Goal: Task Accomplishment & Management: Use online tool/utility

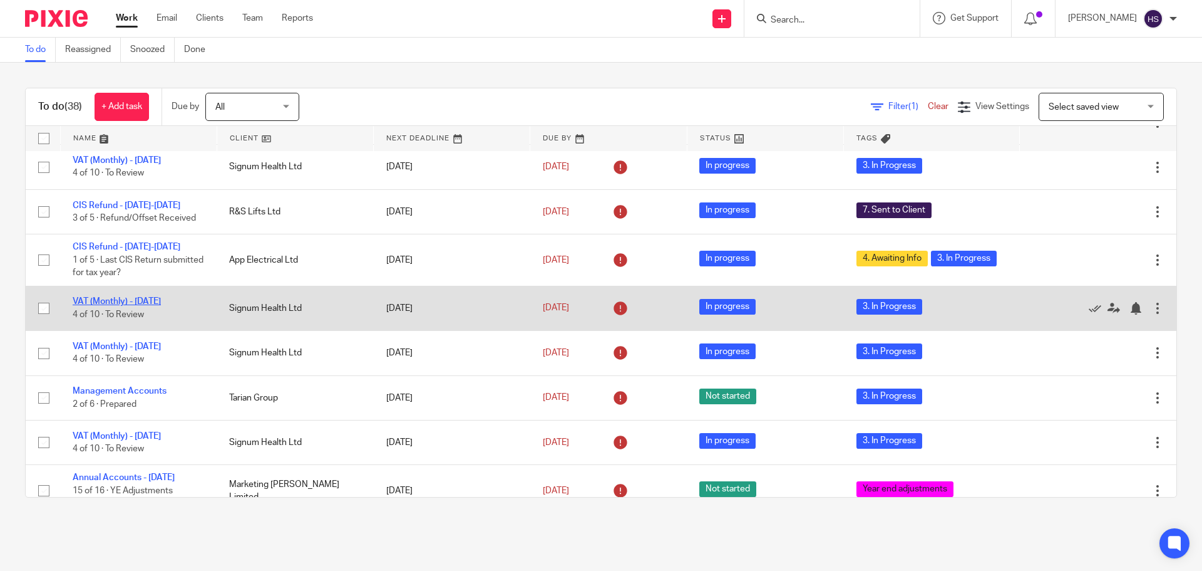
scroll to position [313, 0]
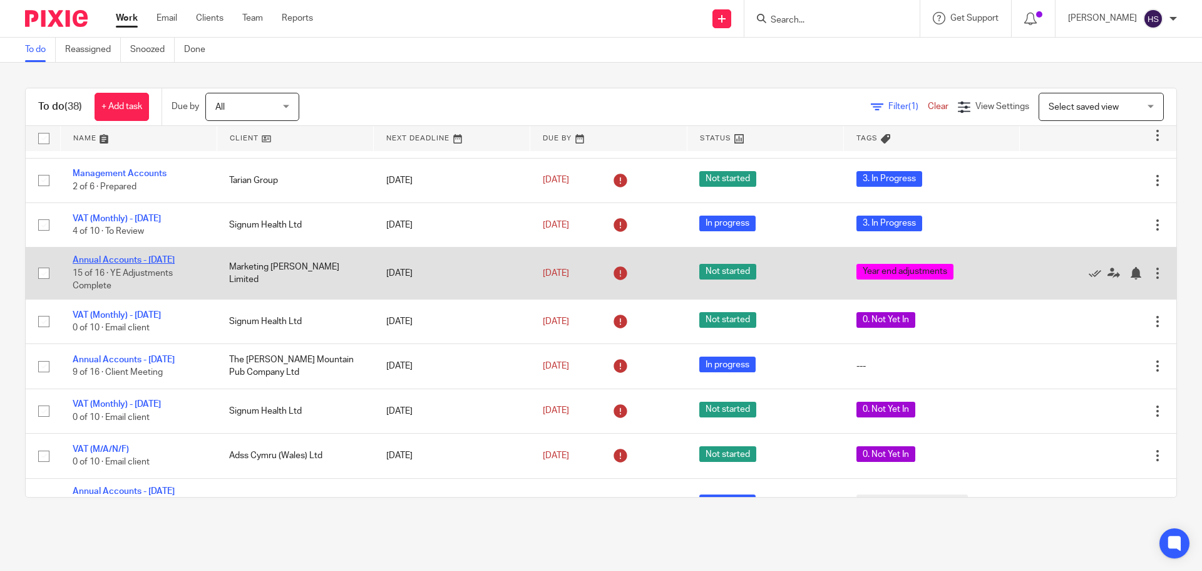
click at [135, 256] on link "Annual Accounts - [DATE]" at bounding box center [124, 260] width 102 height 9
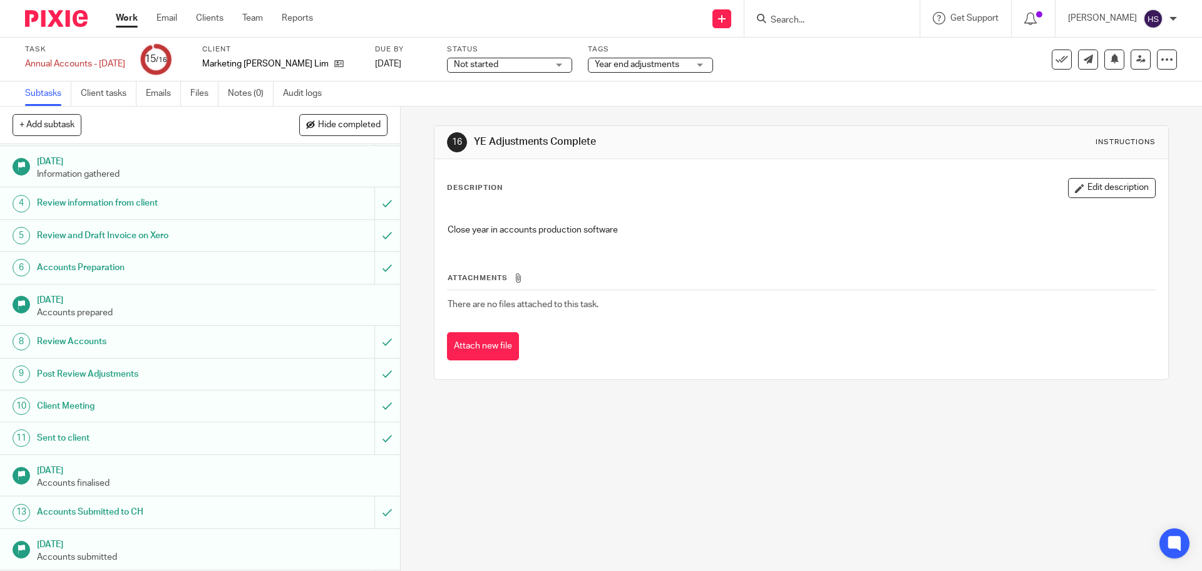
scroll to position [127, 0]
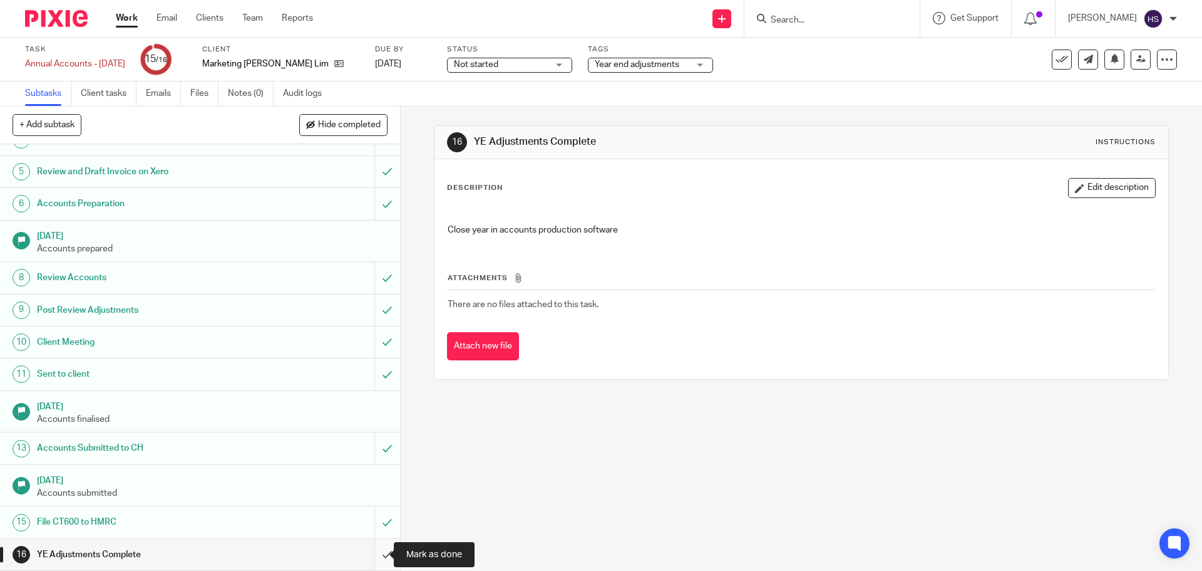
click at [373, 544] on input "submit" at bounding box center [200, 554] width 400 height 31
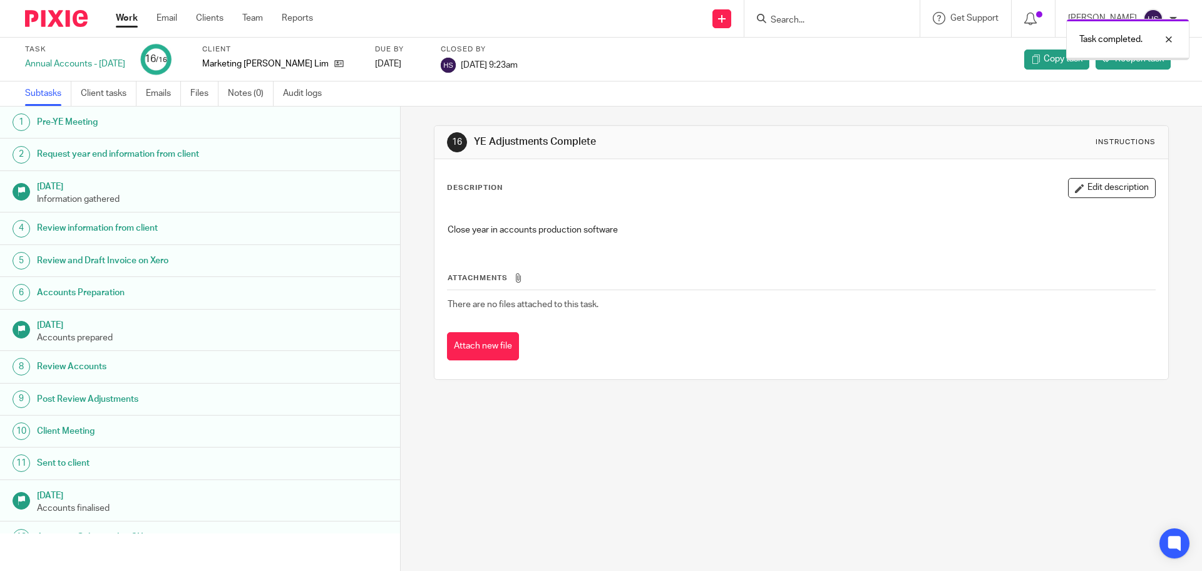
drag, startPoint x: 44, startPoint y: 20, endPoint x: 54, endPoint y: 23, distance: 10.5
click at [44, 21] on img at bounding box center [56, 18] width 63 height 17
